Goal: Check status

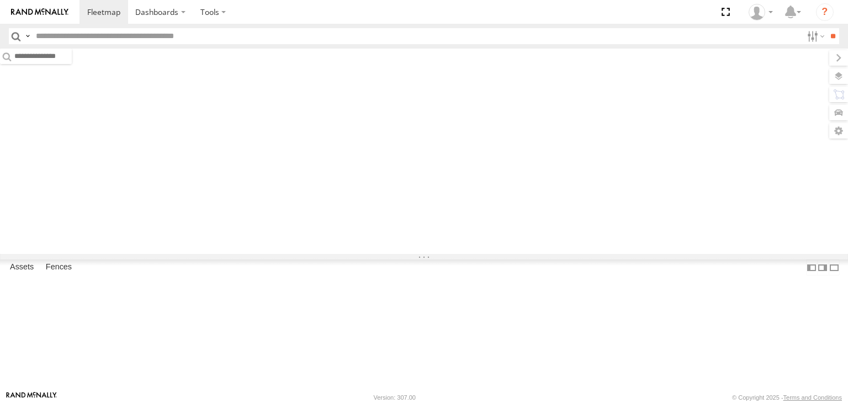
click at [260, 34] on input "text" at bounding box center [416, 36] width 771 height 16
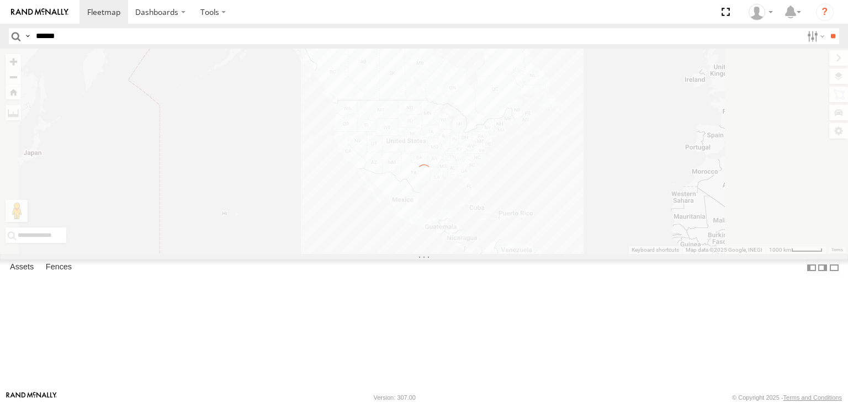
type input "******"
click at [827, 28] on input "**" at bounding box center [833, 36] width 13 height 16
